Goal: Navigation & Orientation: Find specific page/section

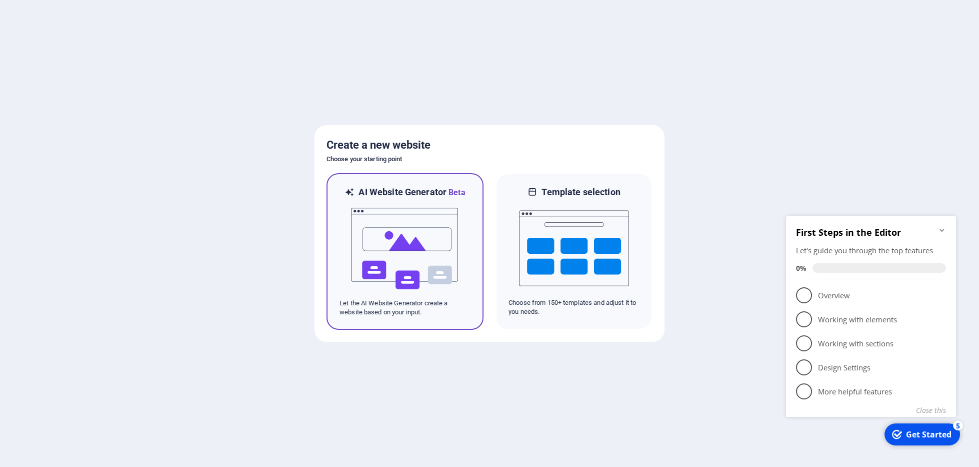
click at [388, 230] on img at bounding box center [405, 249] width 110 height 100
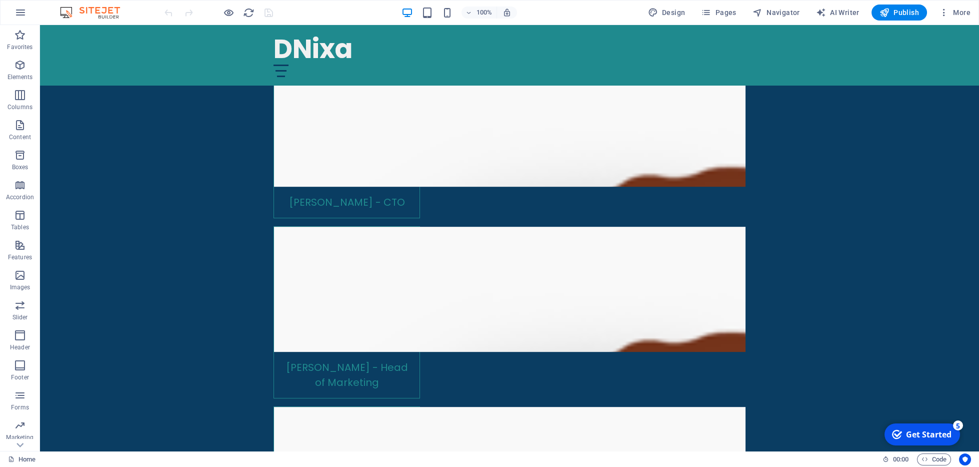
scroll to position [2285, 0]
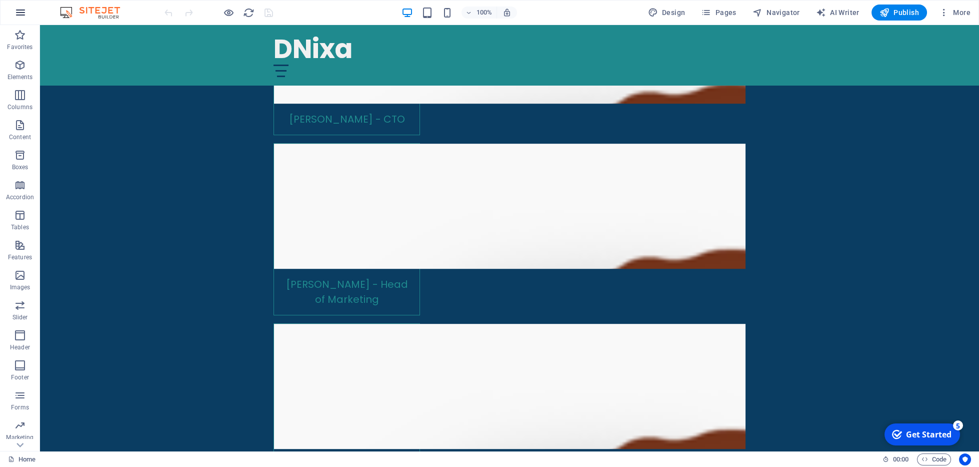
click at [22, 17] on icon "button" at bounding box center [21, 13] width 12 height 12
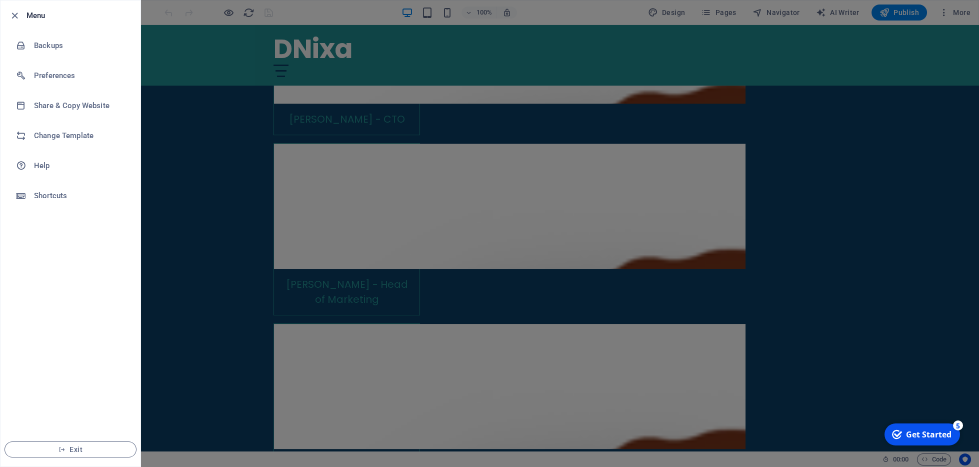
click at [181, 121] on div at bounding box center [489, 233] width 979 height 467
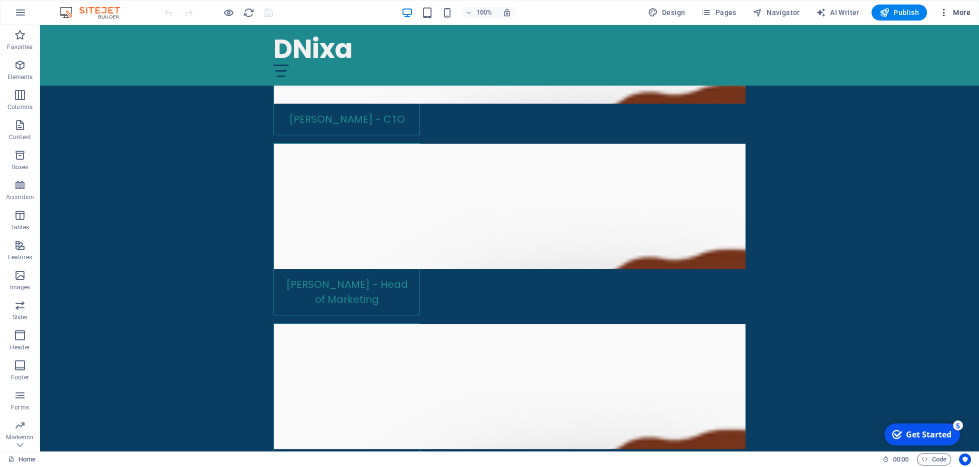
click at [953, 12] on span "More" at bounding box center [955, 13] width 32 height 10
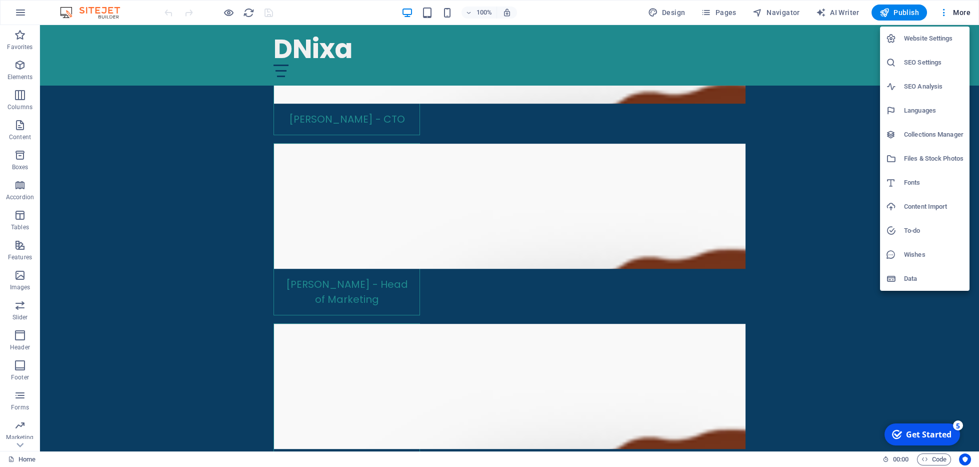
click at [25, 14] on div at bounding box center [489, 233] width 979 height 467
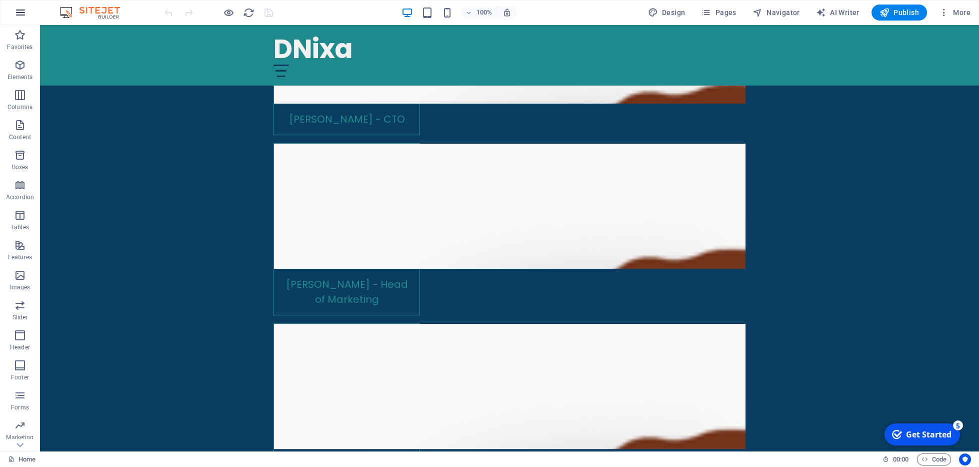
click at [22, 14] on icon "button" at bounding box center [21, 13] width 12 height 12
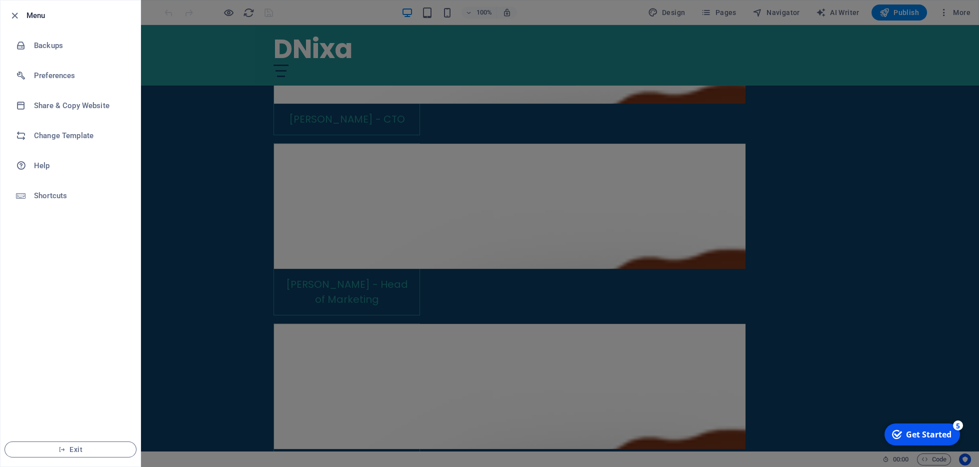
click at [193, 140] on div at bounding box center [489, 233] width 979 height 467
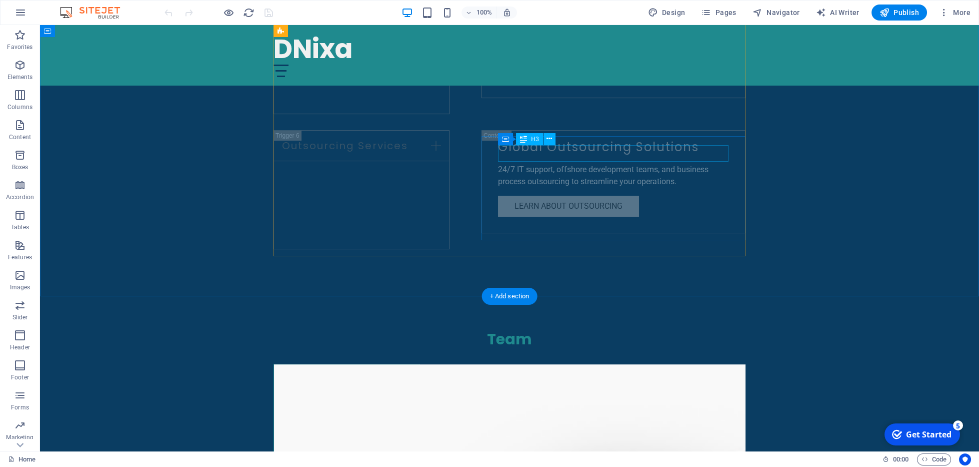
scroll to position [1322, 0]
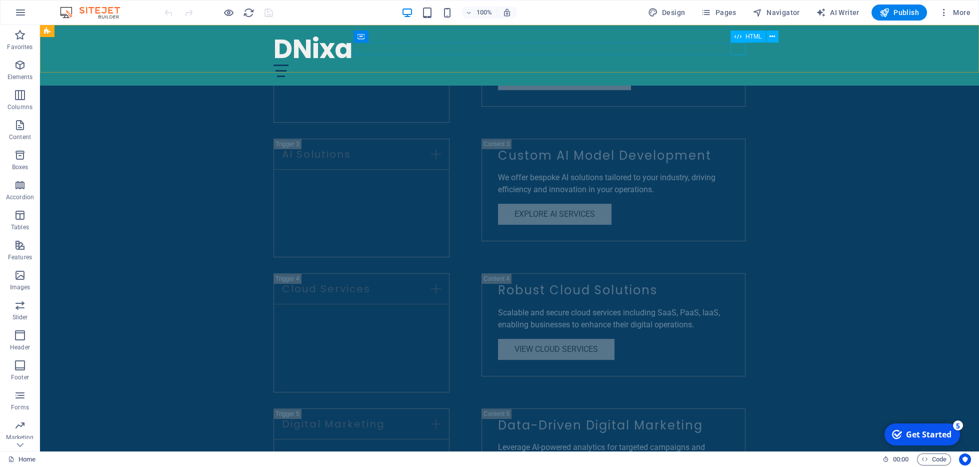
click at [736, 65] on div at bounding box center [510, 71] width 472 height 13
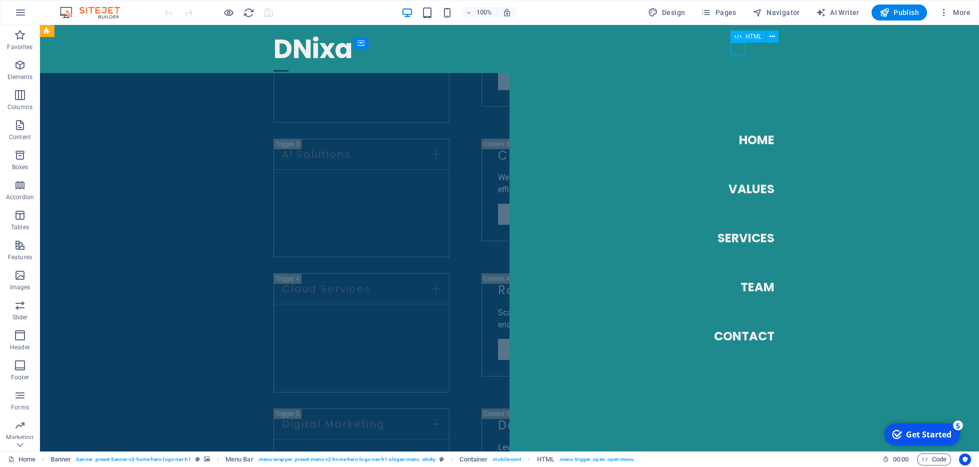
click at [289, 65] on div at bounding box center [281, 71] width 15 height 13
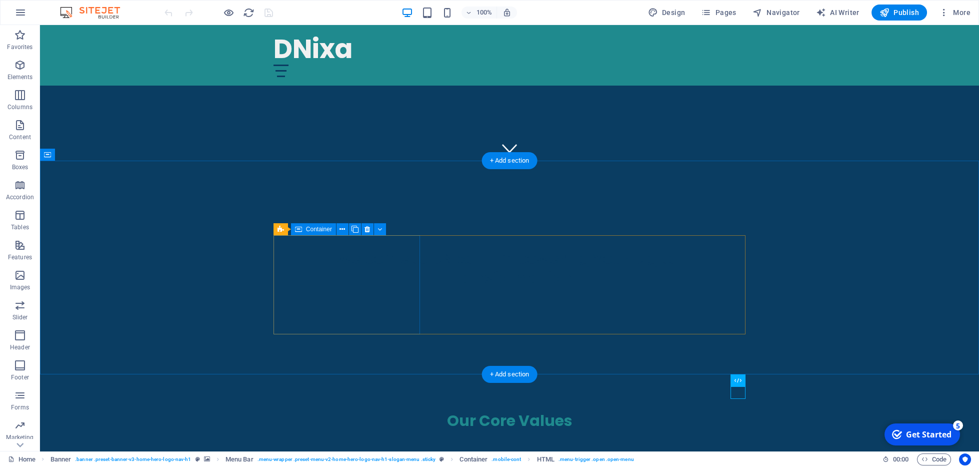
scroll to position [0, 0]
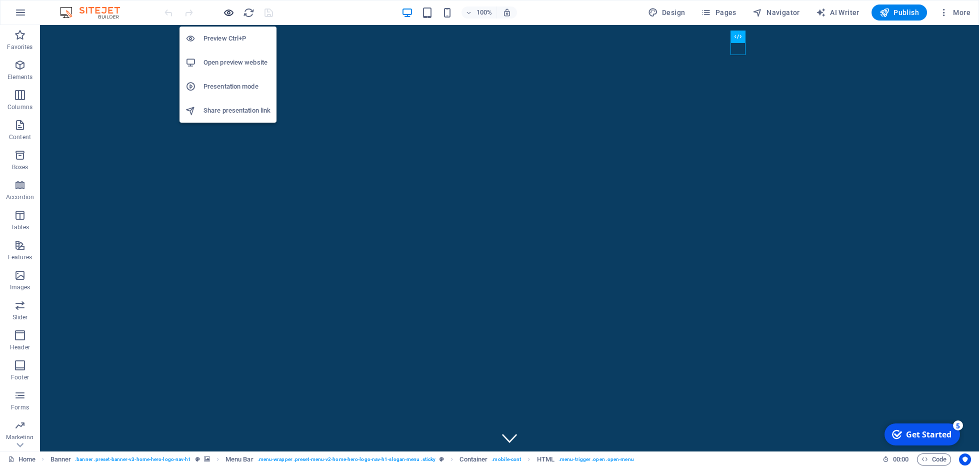
click at [232, 12] on icon "button" at bounding box center [229, 13] width 12 height 12
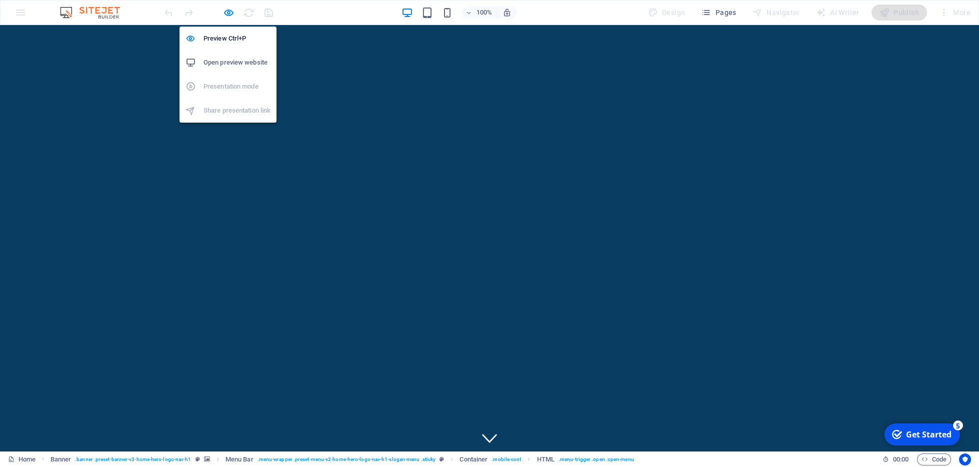
click at [240, 63] on h6 "Open preview website" at bounding box center [237, 63] width 67 height 12
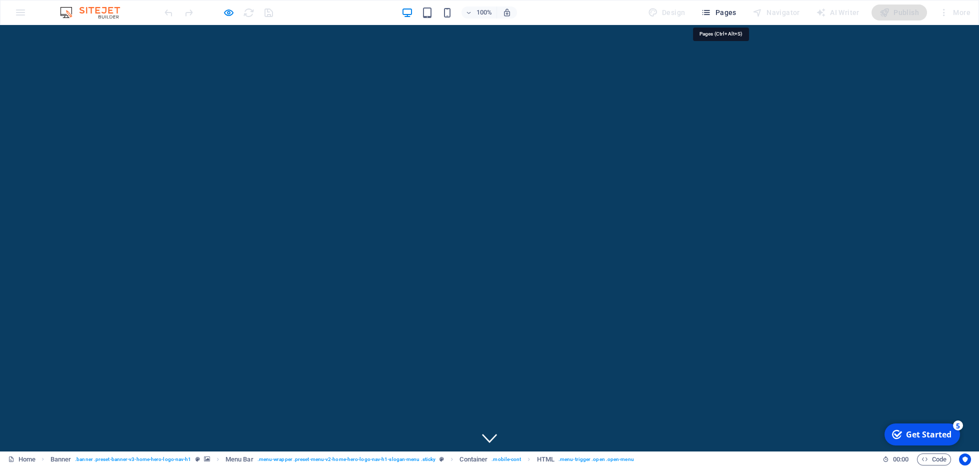
click at [722, 9] on span "Pages" at bounding box center [718, 13] width 35 height 10
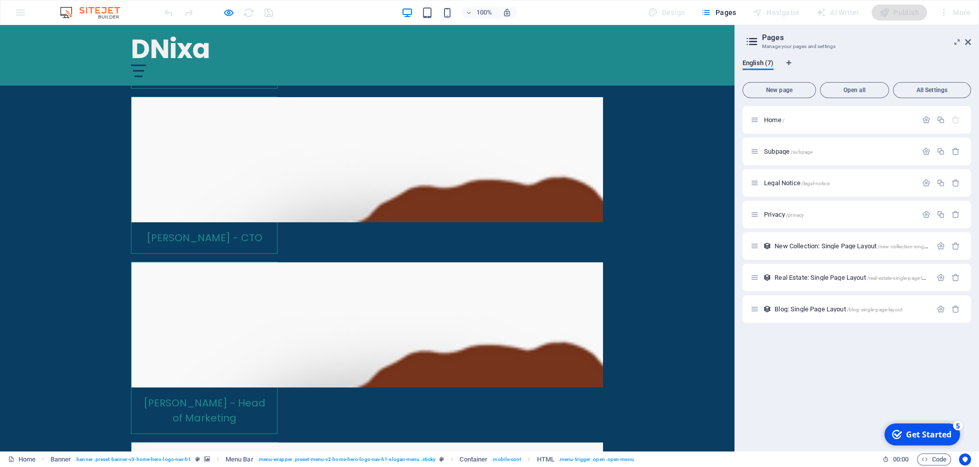
scroll to position [1330, 0]
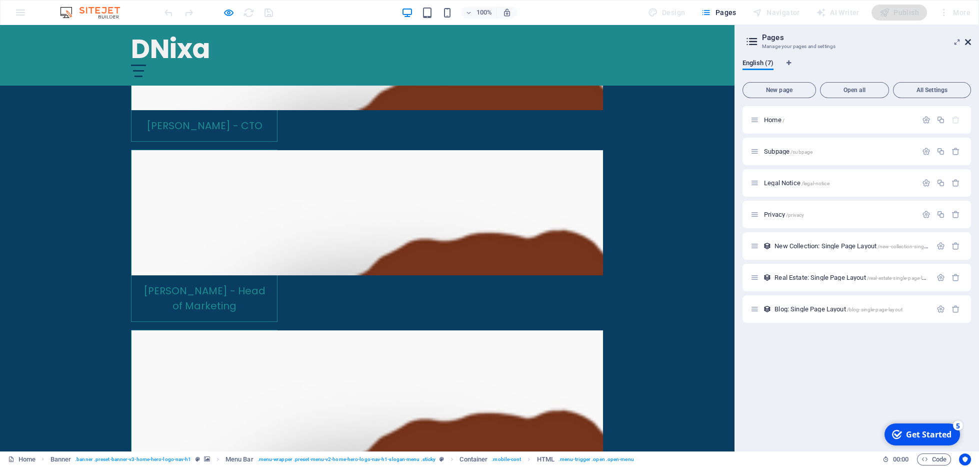
drag, startPoint x: 971, startPoint y: 41, endPoint x: 632, endPoint y: 16, distance: 339.5
click at [971, 41] on icon at bounding box center [968, 42] width 6 height 8
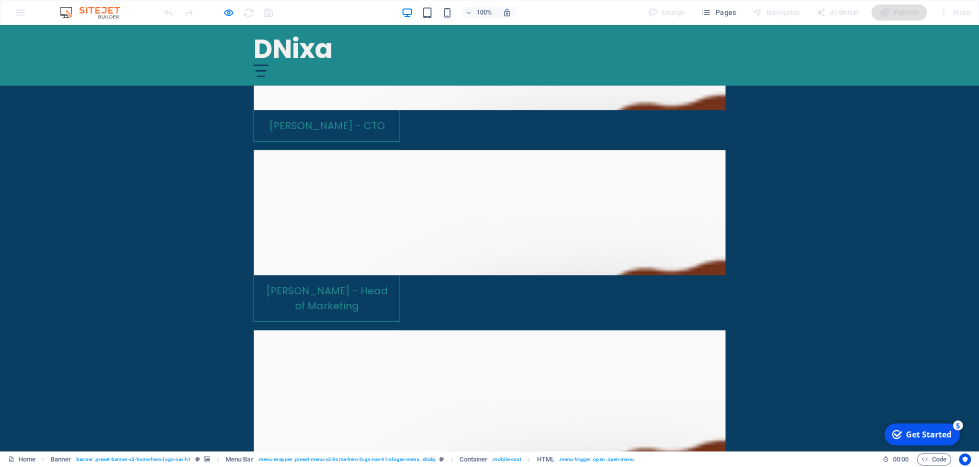
click at [23, 13] on div "100% Design Pages Navigator AI Writer Publish More" at bounding box center [490, 13] width 978 height 24
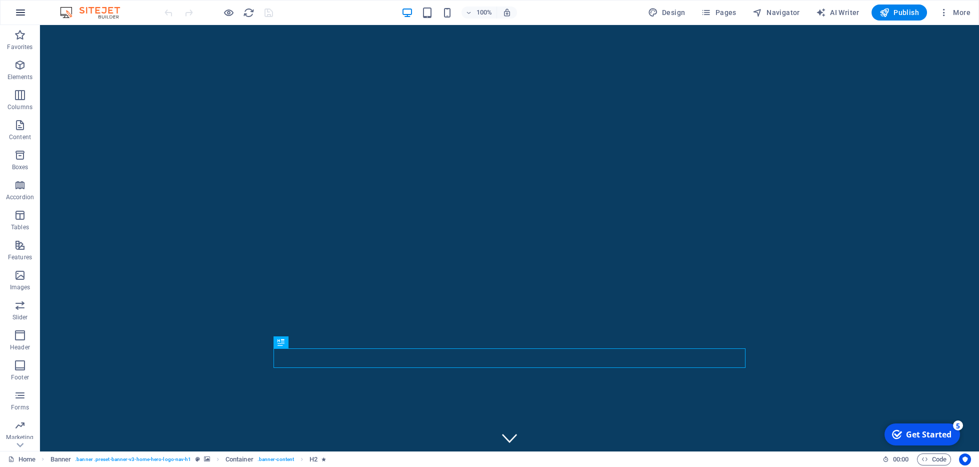
click at [17, 21] on button "button" at bounding box center [21, 13] width 24 height 24
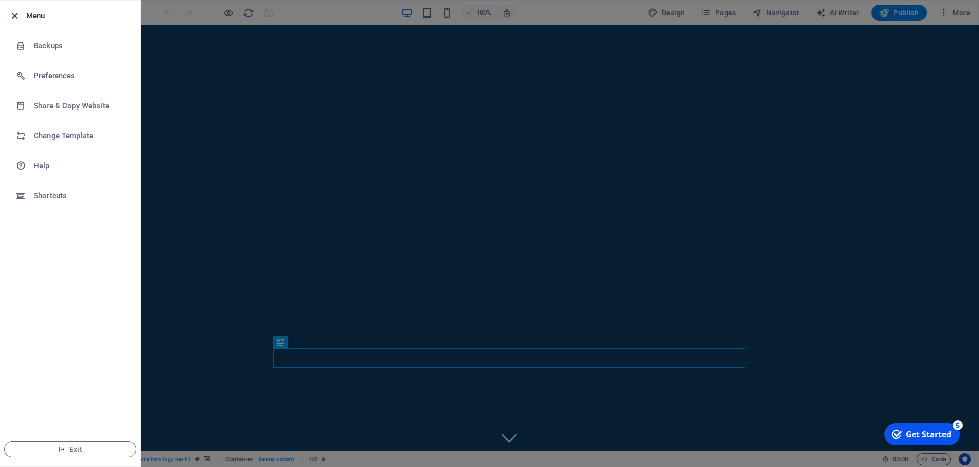
click at [14, 14] on icon "button" at bounding box center [15, 16] width 12 height 12
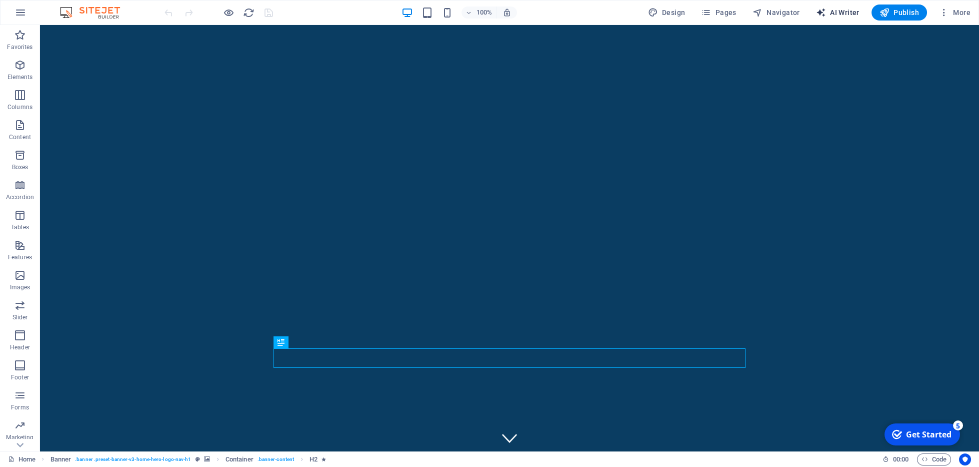
click at [834, 17] on span "AI Writer" at bounding box center [838, 13] width 44 height 10
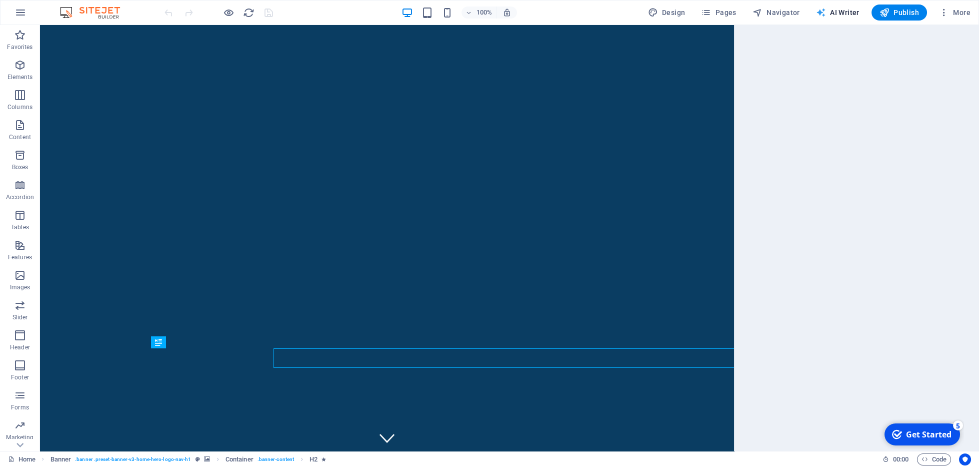
select select "English"
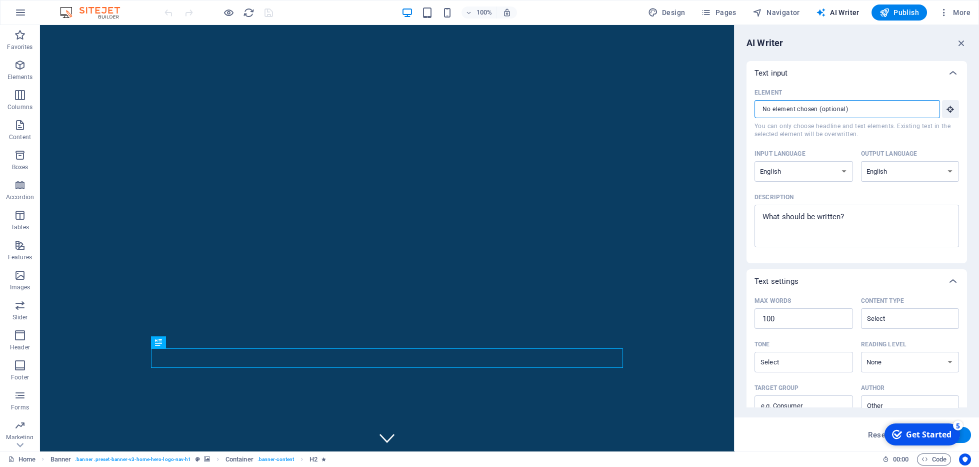
click at [827, 112] on input "Element ​ You can only choose headline and text elements. Existing text in the …" at bounding box center [844, 109] width 179 height 18
click at [800, 217] on textarea "Description x ​" at bounding box center [857, 226] width 195 height 33
type textarea "x"
click at [956, 46] on div "AI Writer" at bounding box center [857, 43] width 221 height 12
click at [961, 45] on icon "button" at bounding box center [961, 43] width 11 height 11
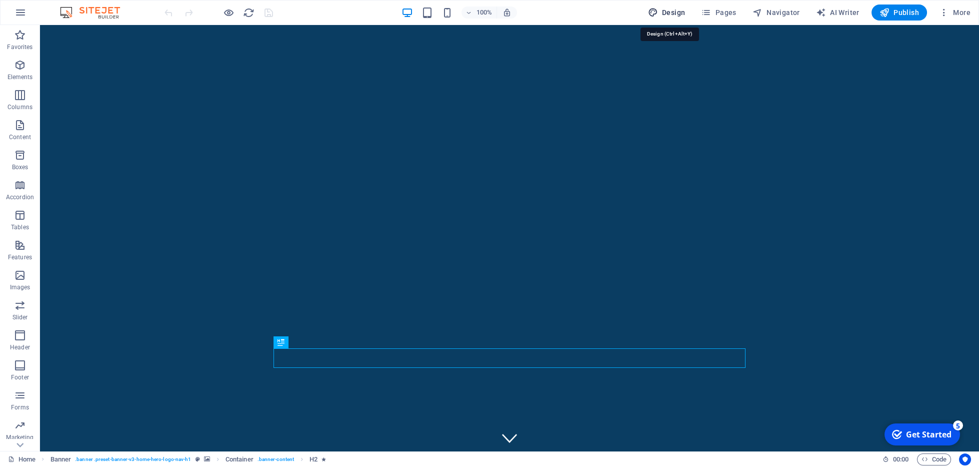
click at [658, 17] on icon "button" at bounding box center [653, 13] width 10 height 10
select select "px"
select select "200"
select select "px"
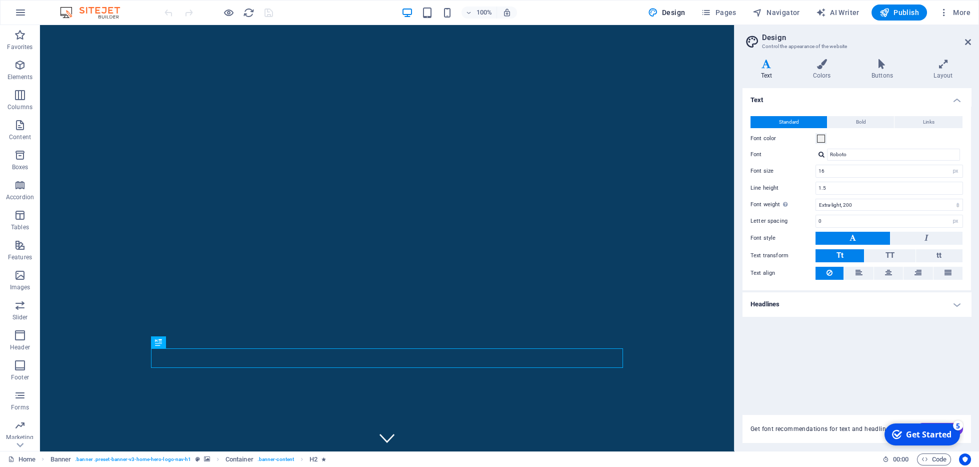
click at [965, 39] on h2 "Design" at bounding box center [866, 37] width 209 height 9
click at [968, 43] on icon at bounding box center [968, 42] width 6 height 8
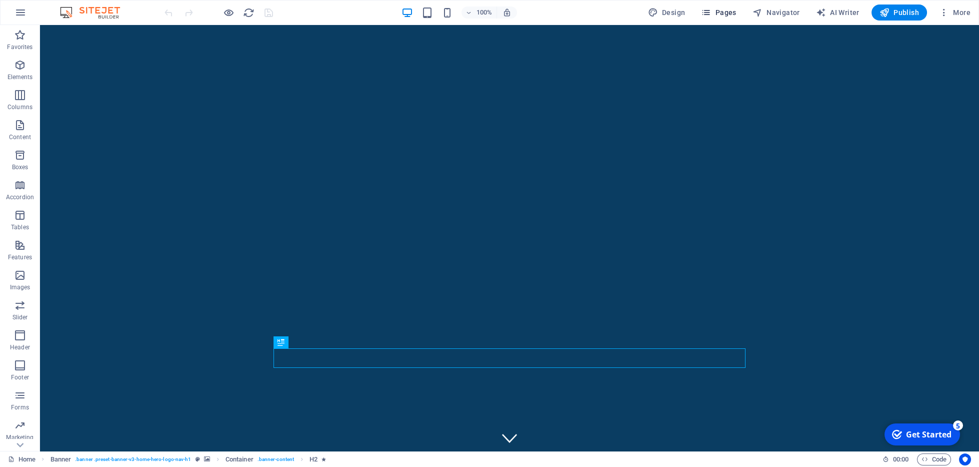
click at [718, 17] on span "Pages" at bounding box center [718, 13] width 35 height 10
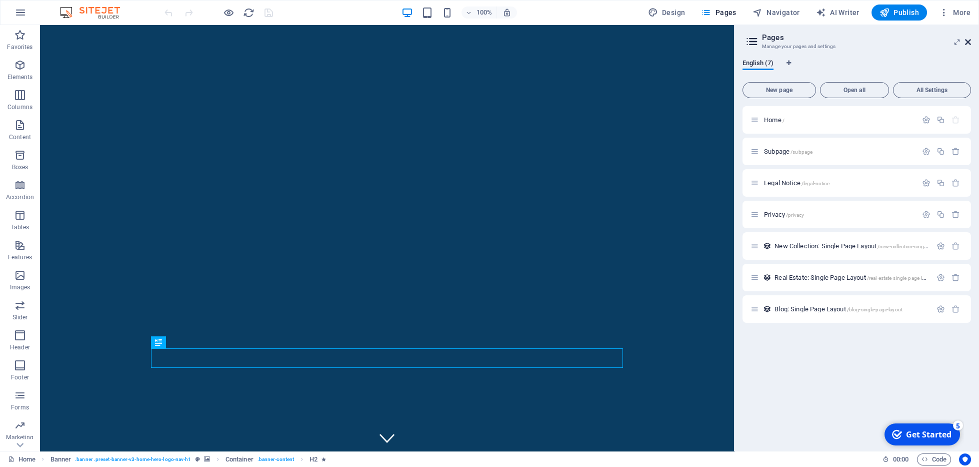
click at [966, 43] on icon at bounding box center [968, 42] width 6 height 8
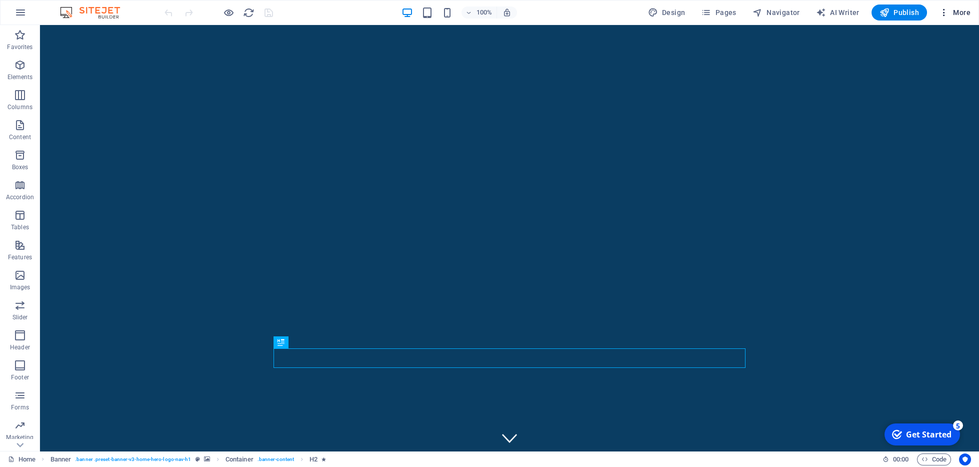
click at [941, 15] on icon "button" at bounding box center [944, 13] width 10 height 10
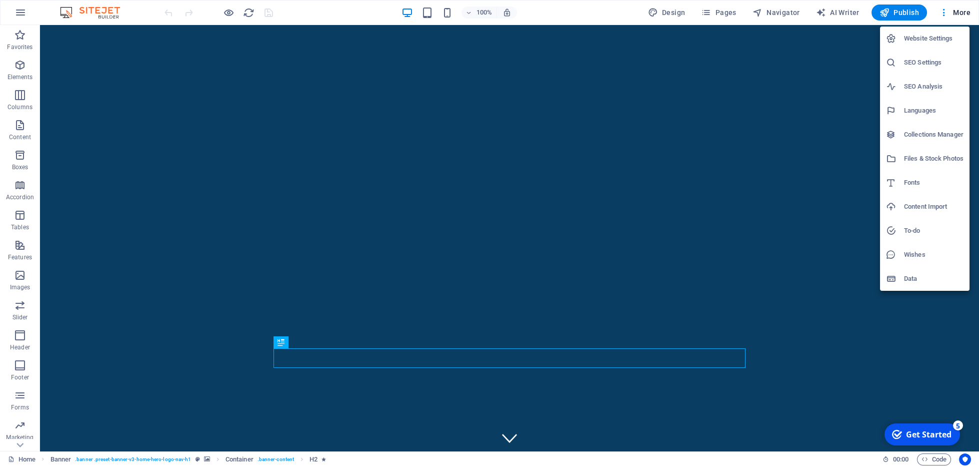
click at [904, 278] on div at bounding box center [895, 279] width 18 height 10
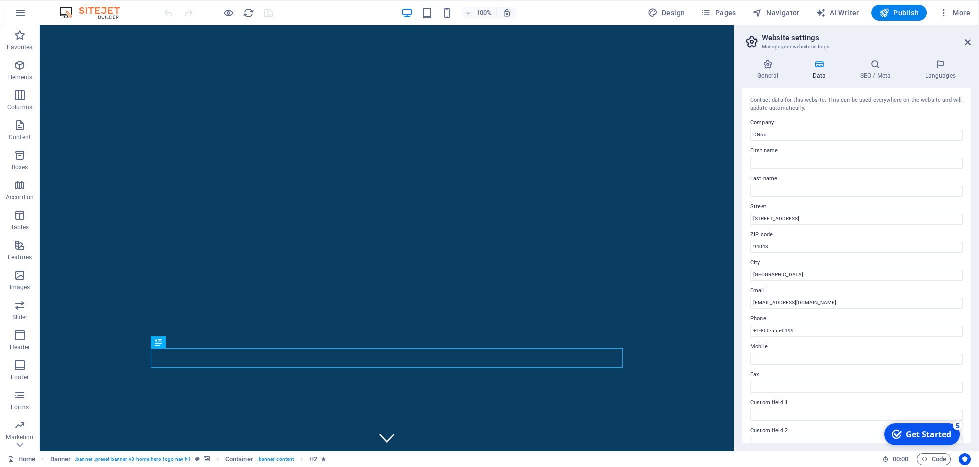
click at [964, 42] on h2 "Website settings" at bounding box center [866, 37] width 209 height 9
click at [771, 74] on h4 "General" at bounding box center [770, 69] width 55 height 21
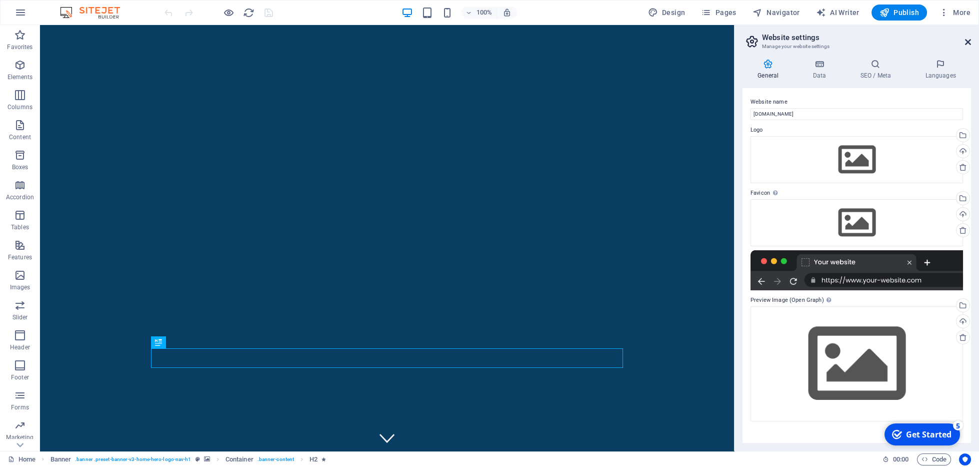
click at [967, 41] on icon at bounding box center [968, 42] width 6 height 8
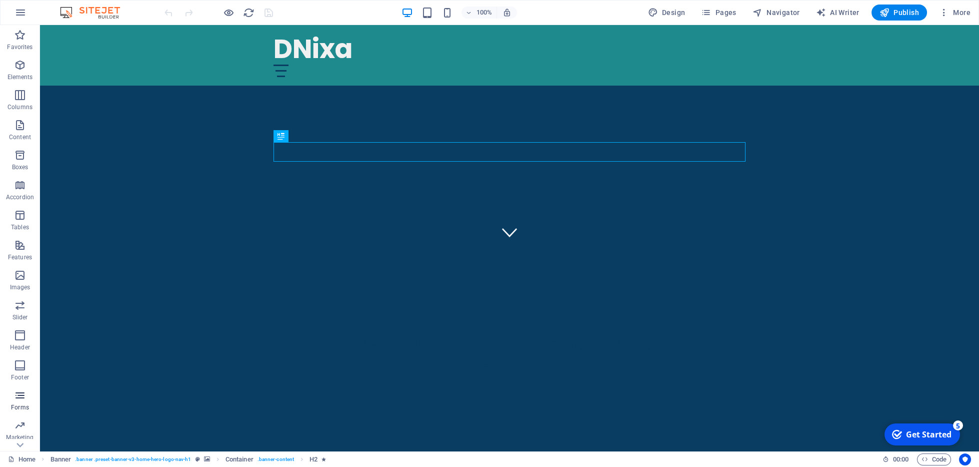
scroll to position [206, 0]
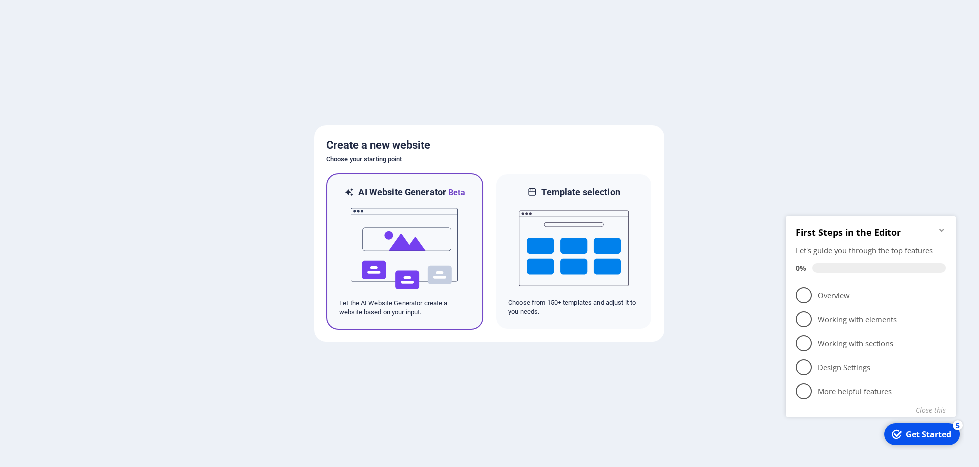
click at [369, 240] on img at bounding box center [405, 249] width 110 height 100
click at [395, 256] on img at bounding box center [405, 249] width 110 height 100
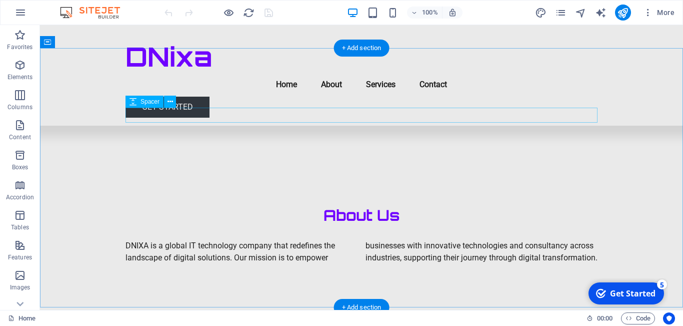
scroll to position [414, 0]
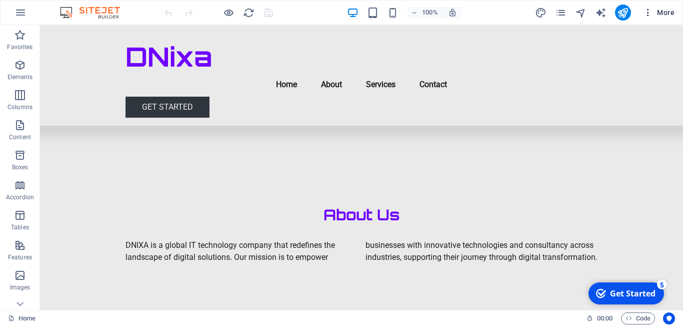
click at [647, 16] on icon "button" at bounding box center [648, 13] width 10 height 10
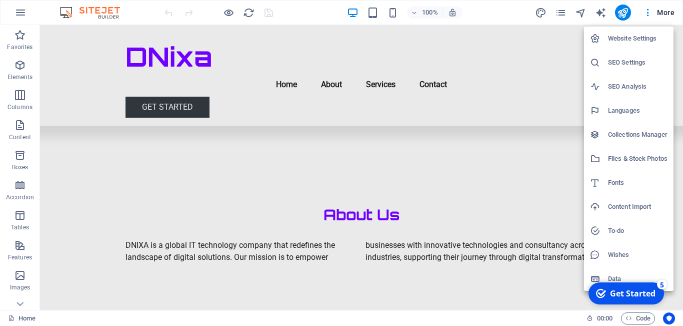
click at [661, 12] on div at bounding box center [341, 163] width 683 height 326
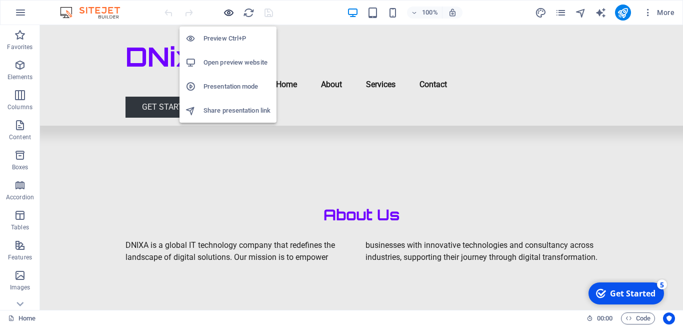
click at [226, 15] on icon "button" at bounding box center [229, 13] width 12 height 12
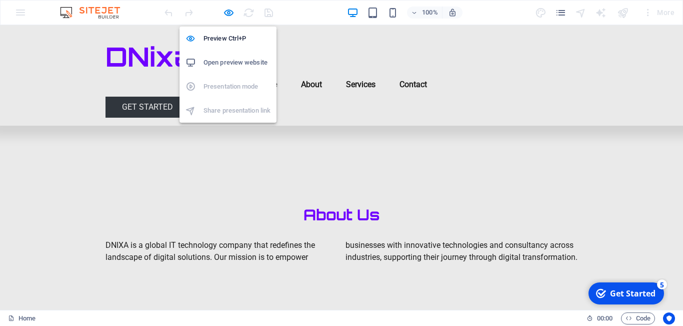
click at [223, 65] on h6 "Open preview website" at bounding box center [237, 63] width 67 height 12
